Goal: Information Seeking & Learning: Learn about a topic

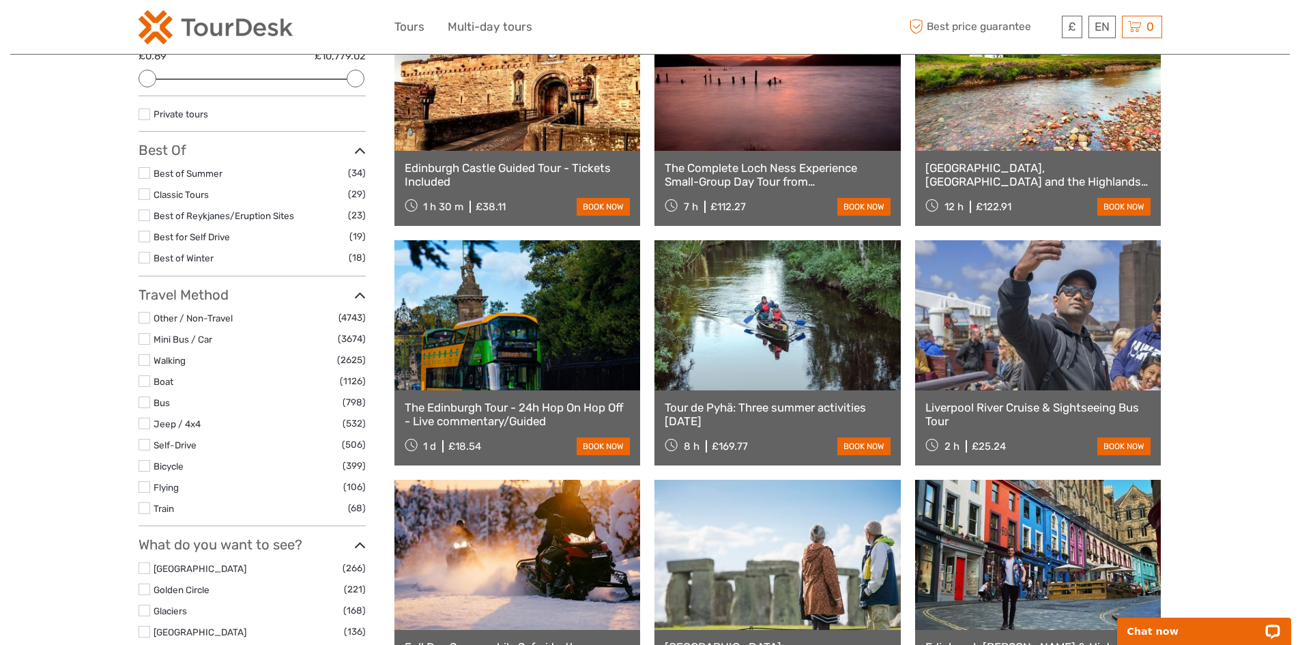
scroll to position [205, 0]
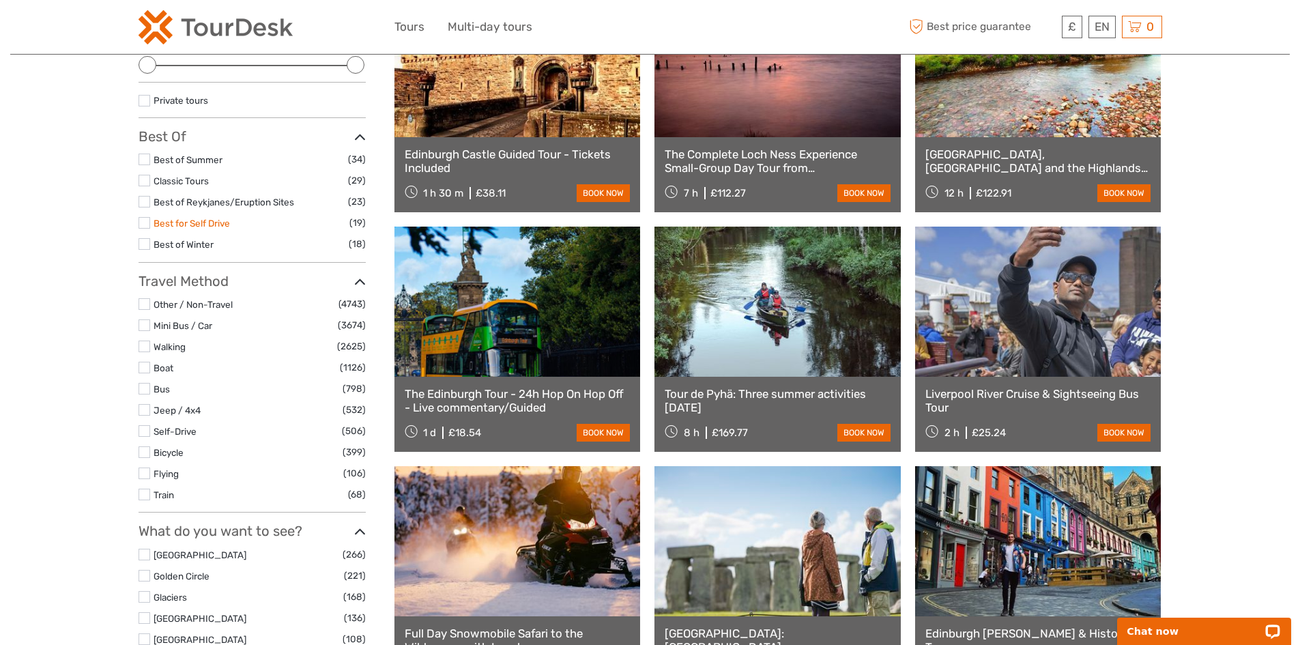
drag, startPoint x: 194, startPoint y: 230, endPoint x: 192, endPoint y: 222, distance: 8.4
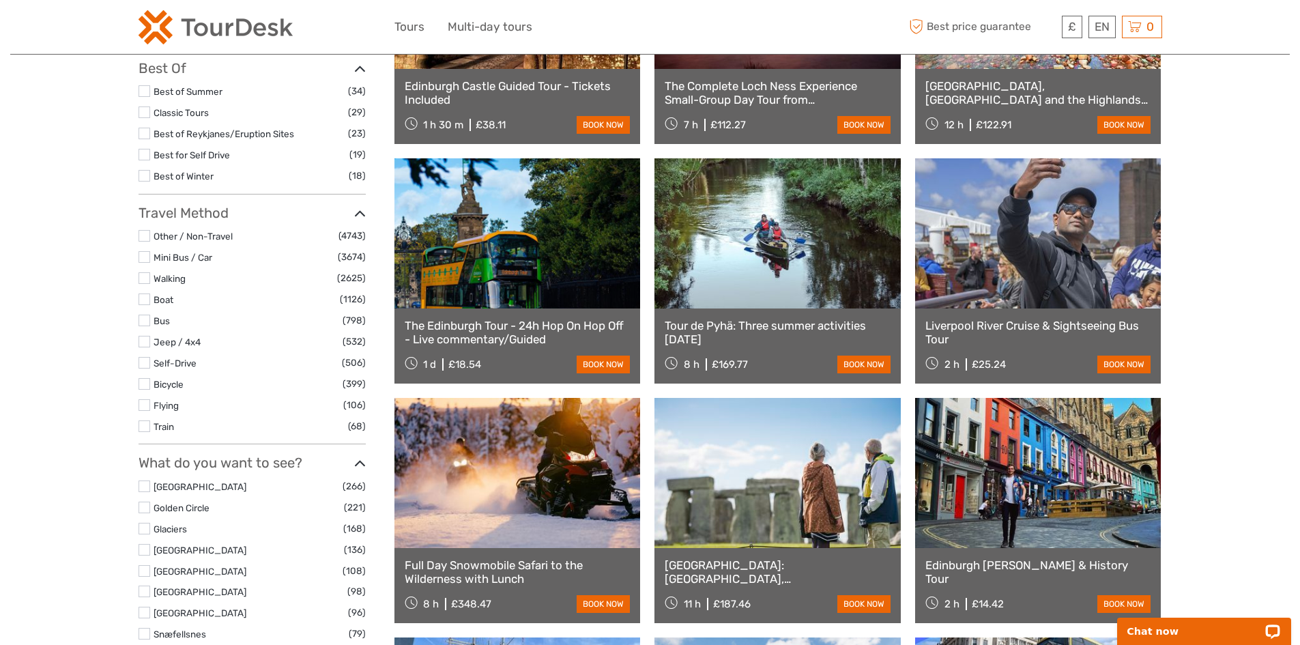
drag, startPoint x: 169, startPoint y: 306, endPoint x: 184, endPoint y: 308, distance: 15.2
click at [169, 306] on label "Boat" at bounding box center [247, 300] width 186 height 16
click at [0, 0] on input "checkbox" at bounding box center [0, 0] width 0 height 0
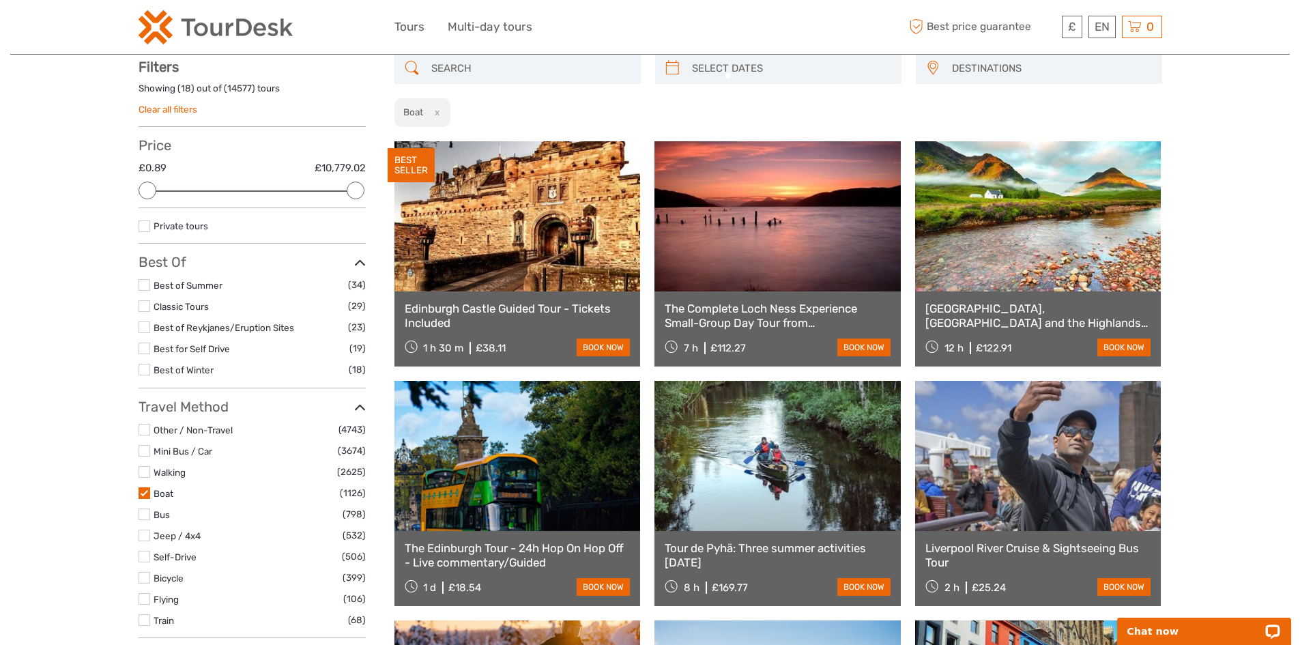
scroll to position [78, 0]
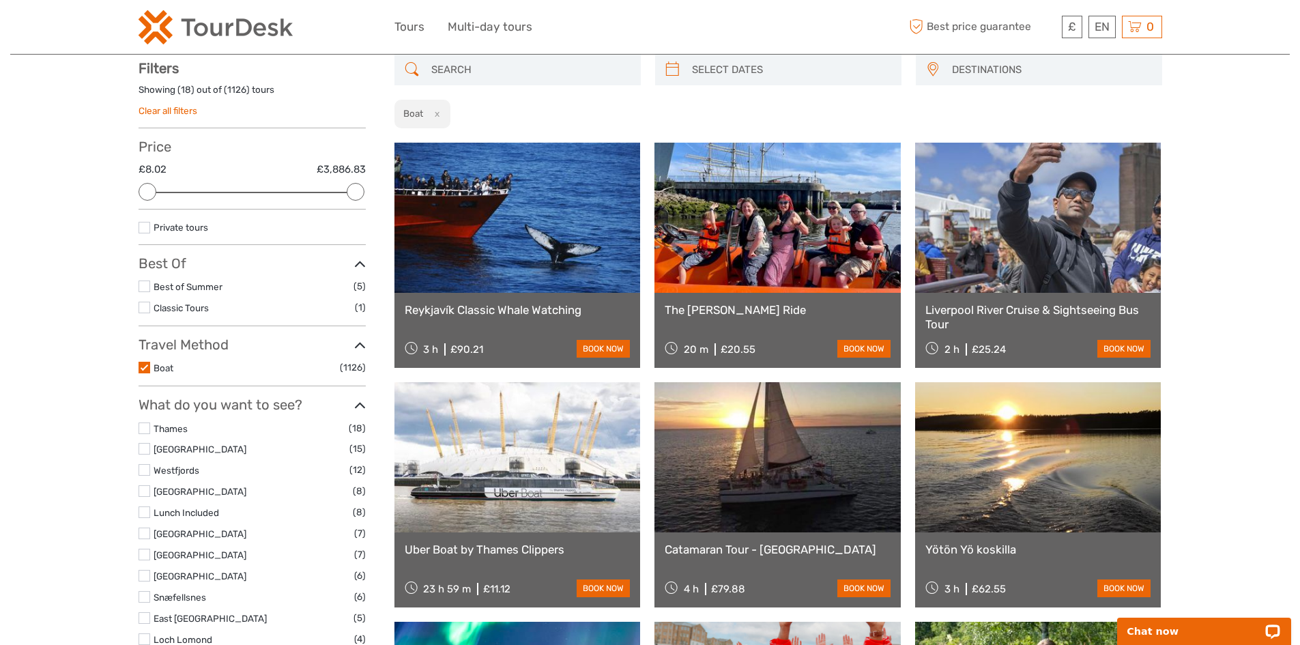
click at [164, 360] on li "Boat (1126)" at bounding box center [252, 368] width 227 height 16
click at [166, 364] on link "Boat" at bounding box center [164, 367] width 20 height 11
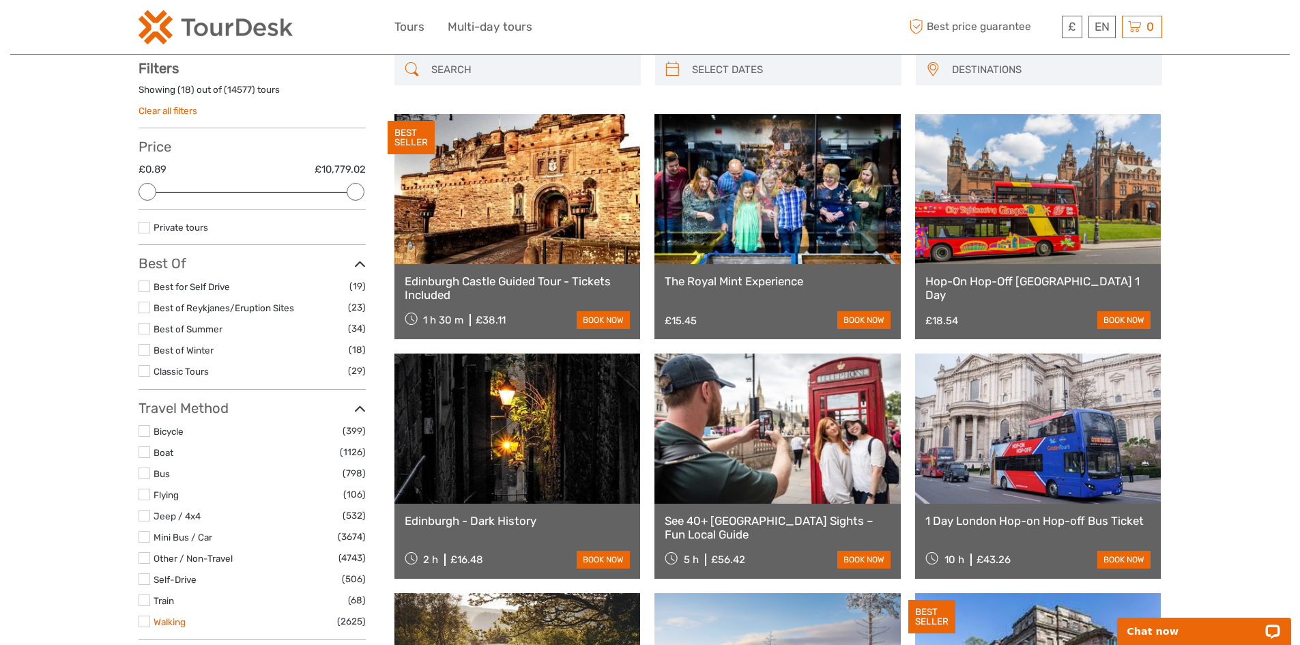
click at [182, 621] on link "Walking" at bounding box center [170, 621] width 32 height 11
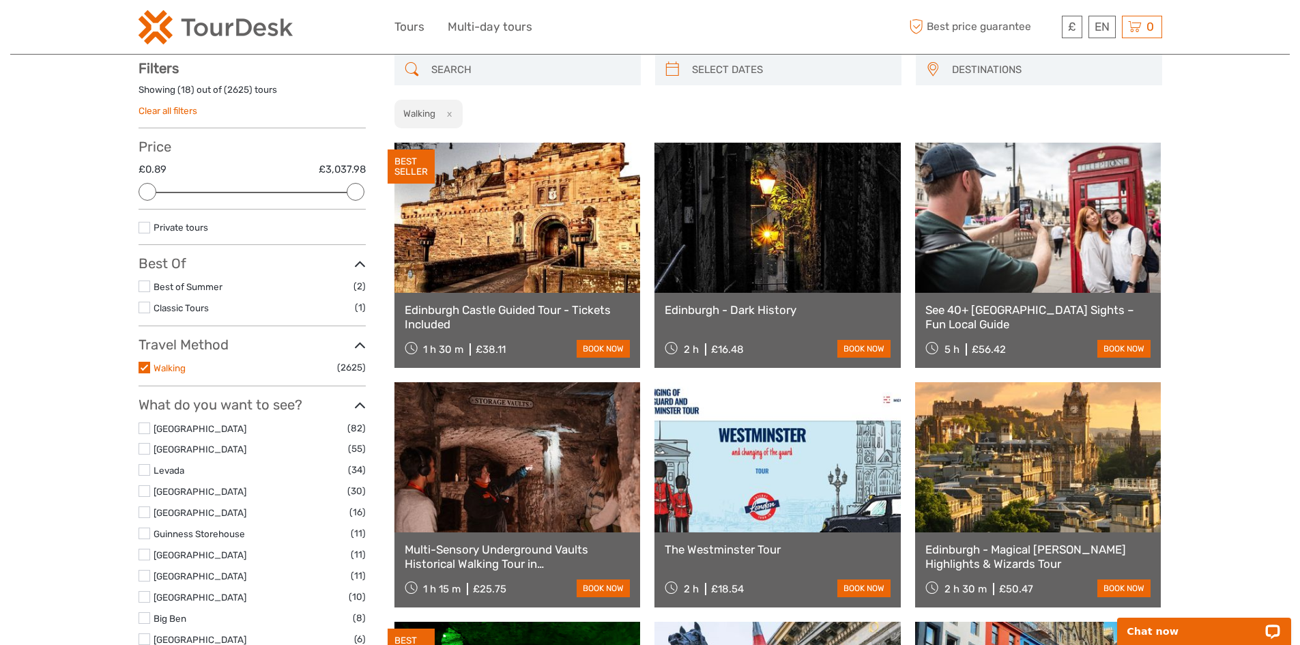
click at [180, 365] on link "Walking" at bounding box center [170, 367] width 32 height 11
